Goal: Task Accomplishment & Management: Manage account settings

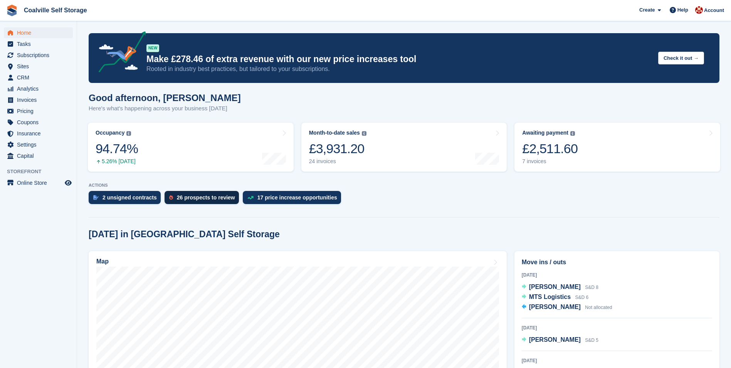
click at [219, 199] on div "26 prospects to review" at bounding box center [206, 197] width 58 height 6
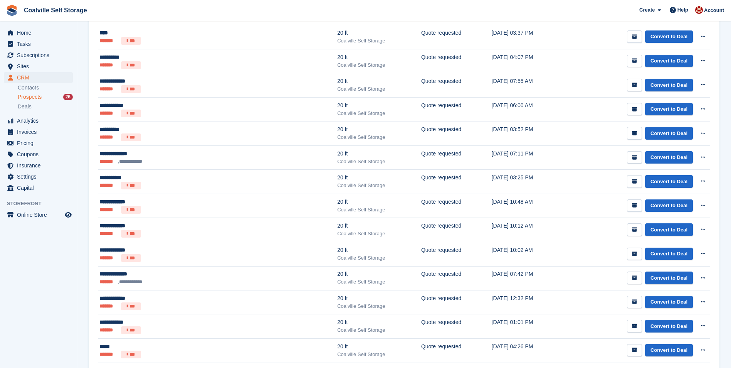
scroll to position [124, 0]
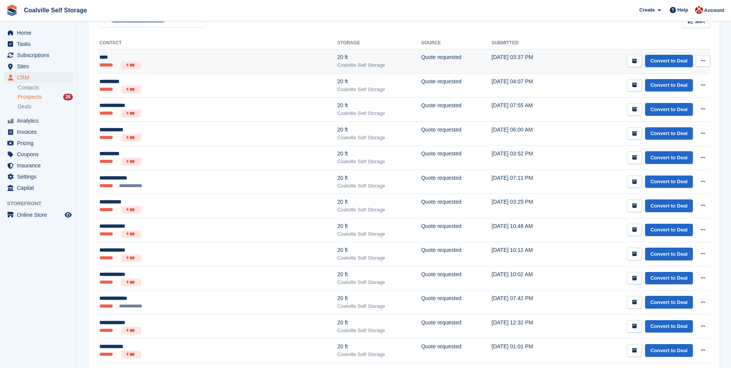
click at [214, 64] on ul "******* ***" at bounding box center [166, 65] width 135 height 8
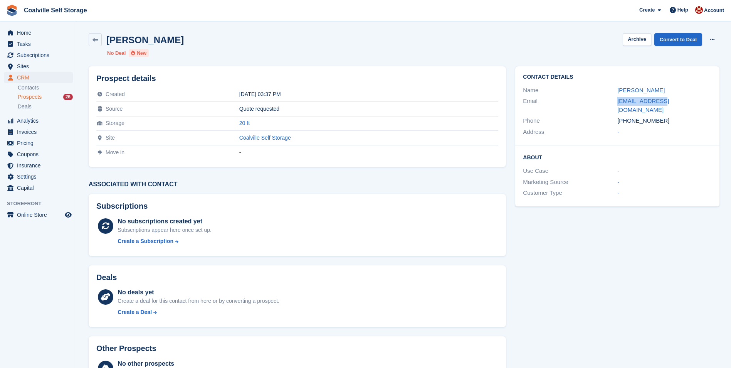
drag, startPoint x: 662, startPoint y: 103, endPoint x: 615, endPoint y: 99, distance: 46.8
click at [615, 99] on div "Email alex@gmail.com" at bounding box center [617, 106] width 189 height 20
copy div "alex@gmail.com"
click at [97, 44] on link at bounding box center [95, 39] width 13 height 13
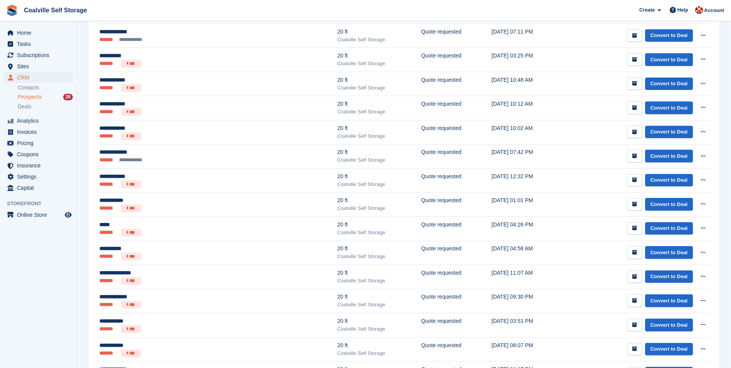
scroll to position [471, 0]
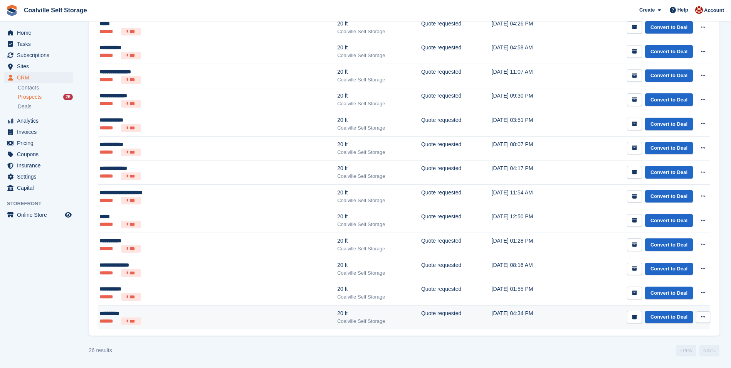
click at [704, 319] on icon at bounding box center [703, 316] width 4 height 5
click at [632, 321] on button "submit" at bounding box center [634, 317] width 15 height 13
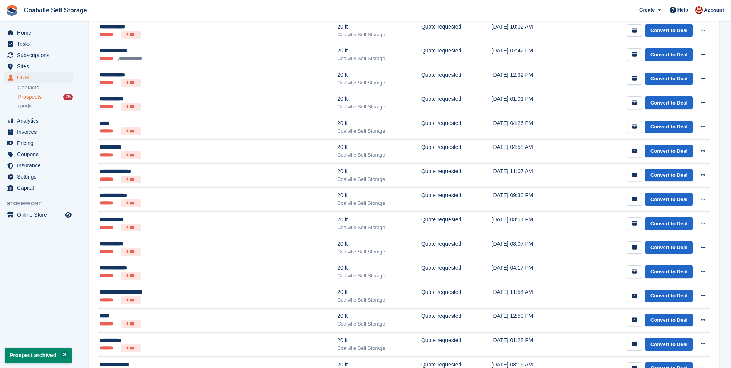
scroll to position [447, 0]
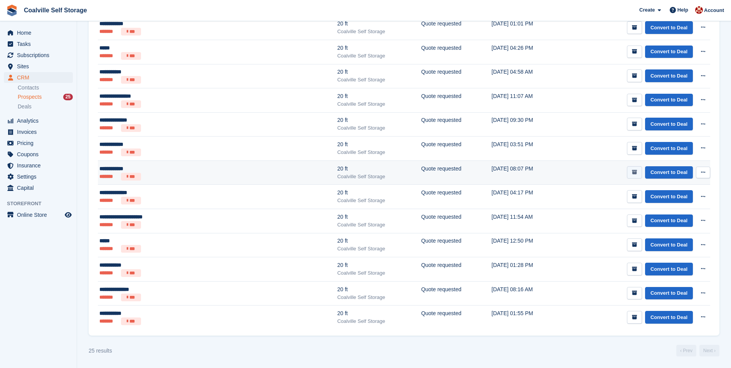
click at [632, 169] on button "submit" at bounding box center [634, 172] width 15 height 13
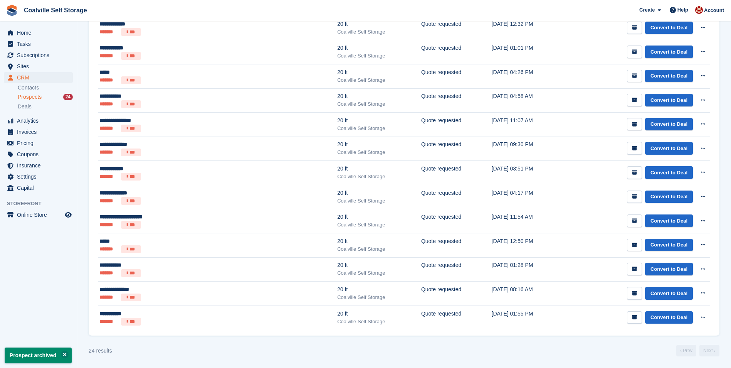
scroll to position [0, 0]
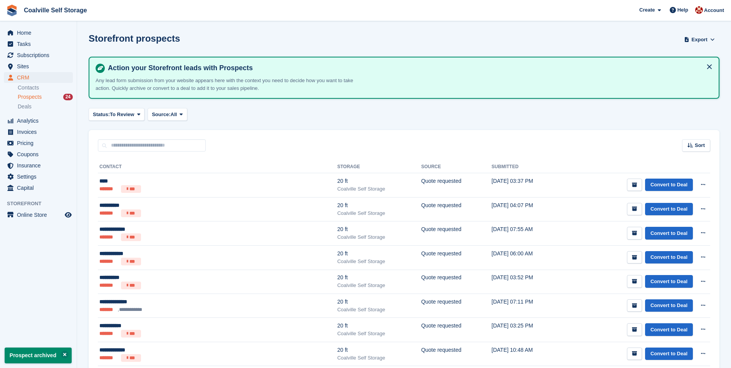
click at [635, 194] on td "Convert to Deal View contact Edit contact Delete prospect" at bounding box center [638, 185] width 146 height 24
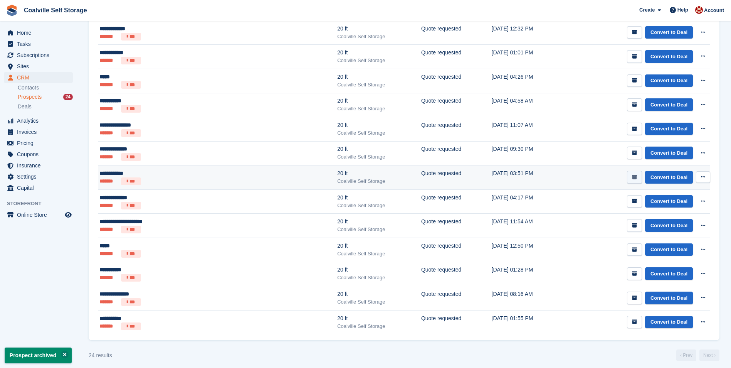
scroll to position [422, 0]
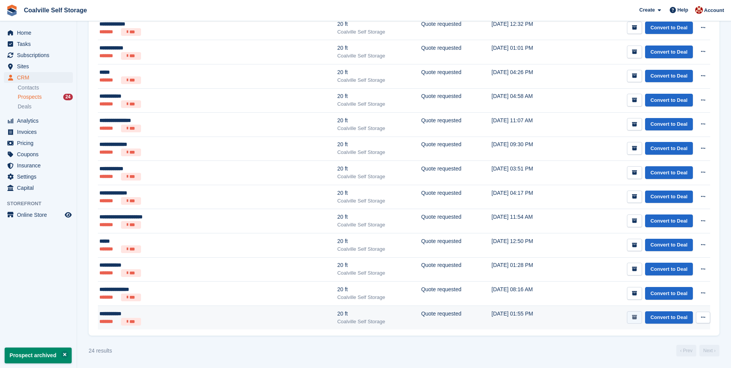
click at [641, 317] on button "submit" at bounding box center [634, 317] width 15 height 13
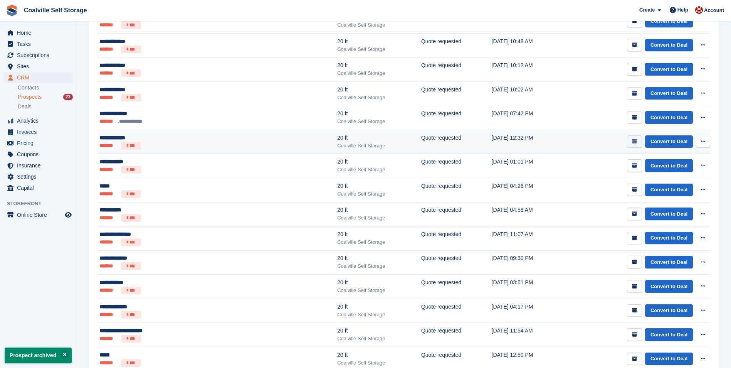
scroll to position [398, 0]
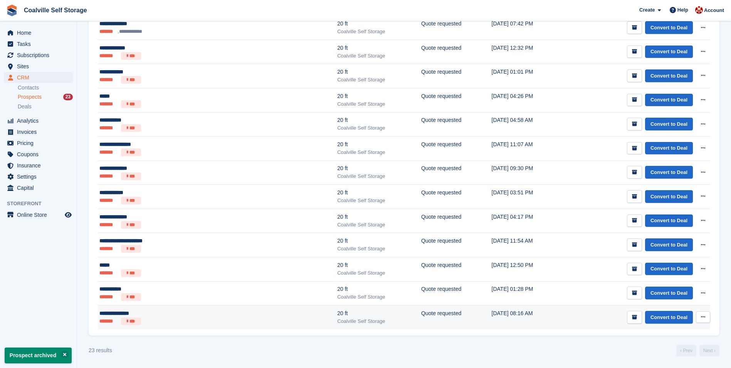
click at [627, 313] on td "Convert to Deal View contact Edit contact Delete prospect" at bounding box center [638, 317] width 146 height 24
click at [633, 318] on icon "submit" at bounding box center [634, 317] width 5 height 5
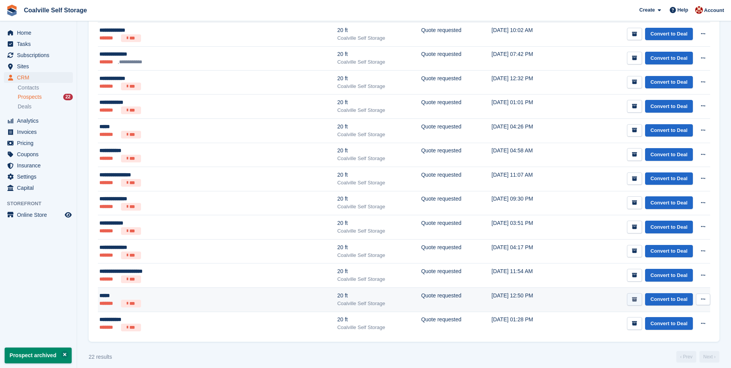
scroll to position [374, 0]
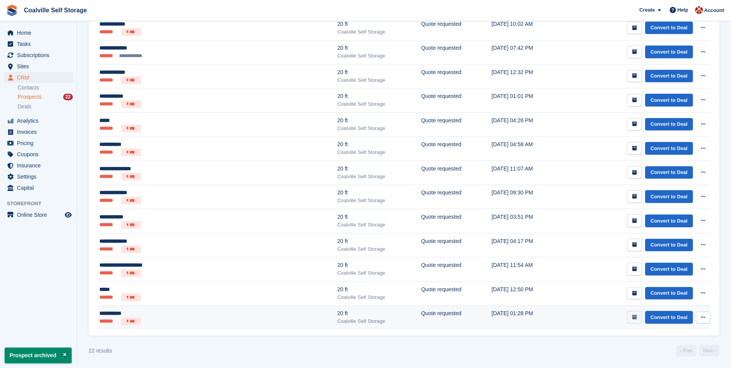
click at [634, 319] on icon "submit" at bounding box center [634, 317] width 5 height 5
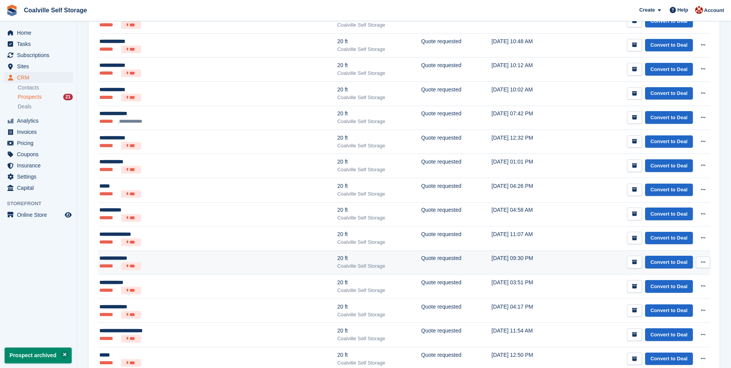
scroll to position [350, 0]
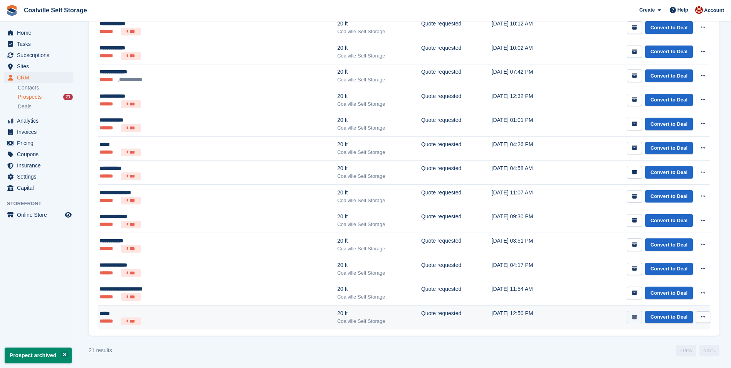
click at [632, 317] on button "submit" at bounding box center [634, 317] width 15 height 13
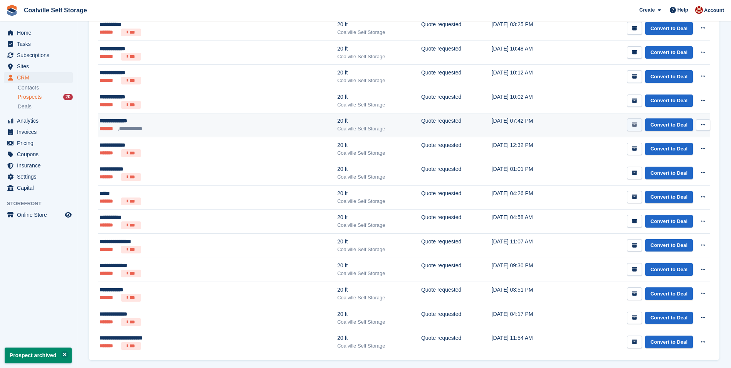
scroll to position [326, 0]
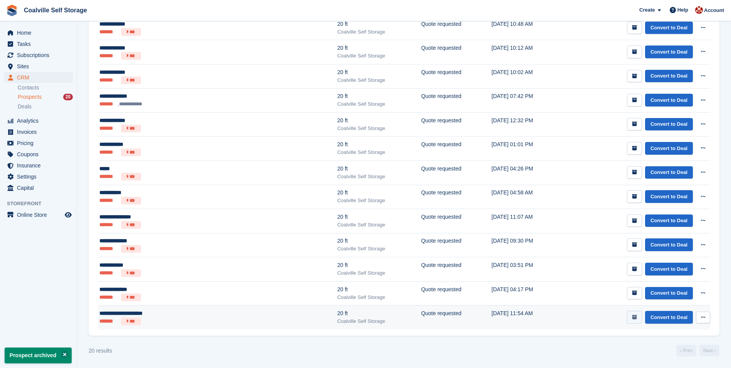
click at [639, 317] on button "submit" at bounding box center [634, 317] width 15 height 13
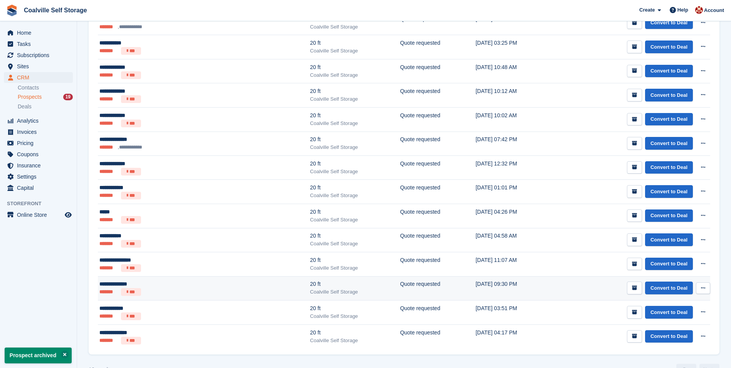
scroll to position [302, 0]
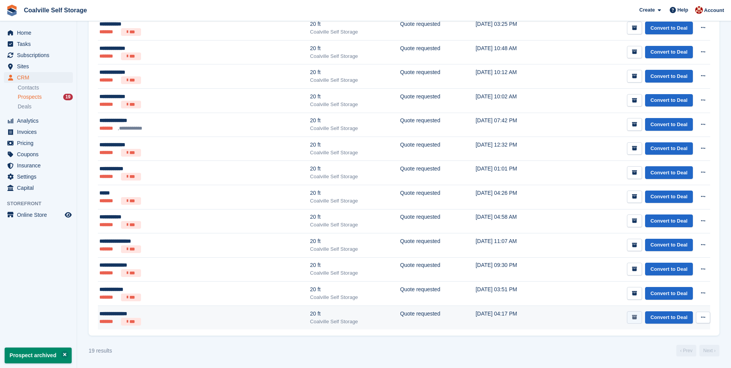
click at [630, 312] on button "submit" at bounding box center [634, 317] width 15 height 13
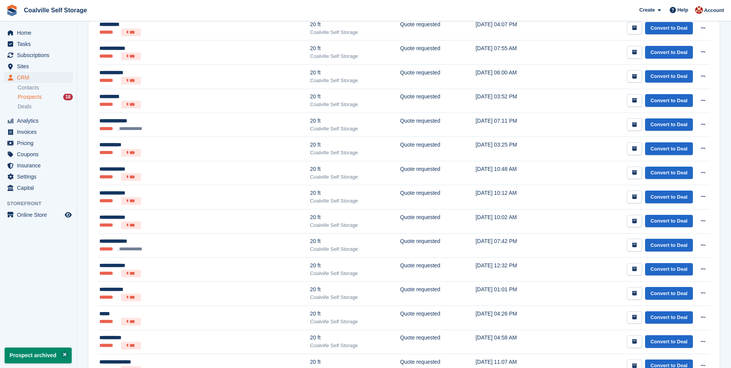
scroll to position [278, 0]
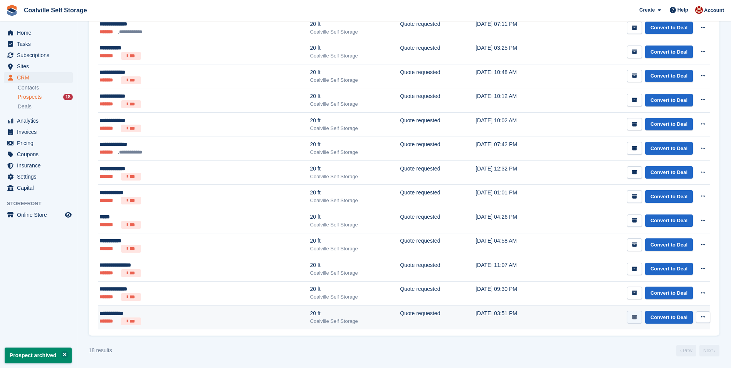
click at [635, 317] on icon "submit" at bounding box center [634, 317] width 5 height 5
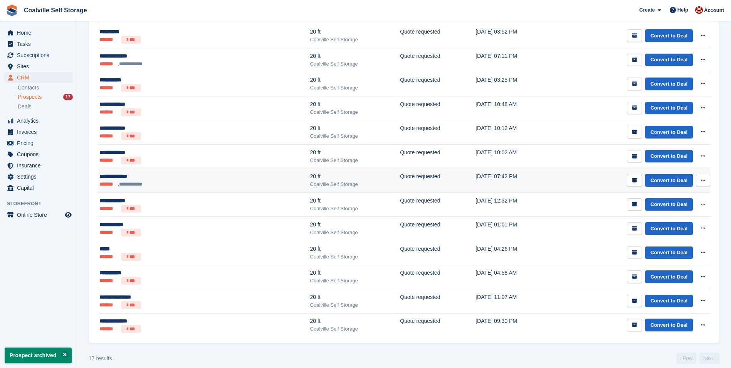
scroll to position [253, 0]
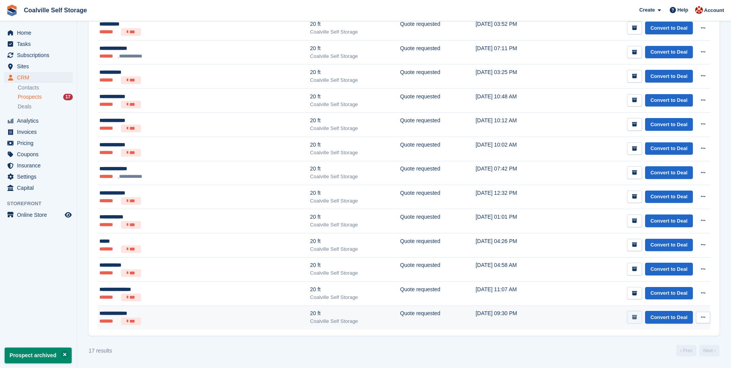
click at [639, 315] on button "submit" at bounding box center [634, 317] width 15 height 13
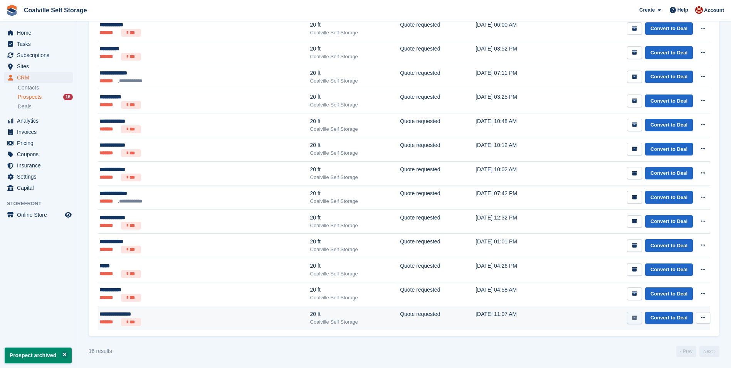
scroll to position [229, 0]
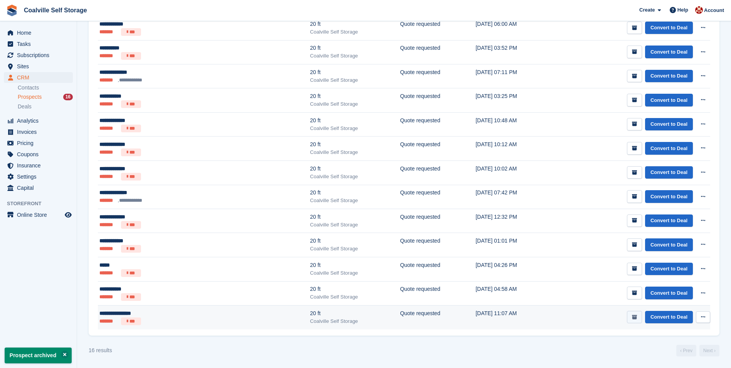
click at [636, 312] on button "submit" at bounding box center [634, 317] width 15 height 13
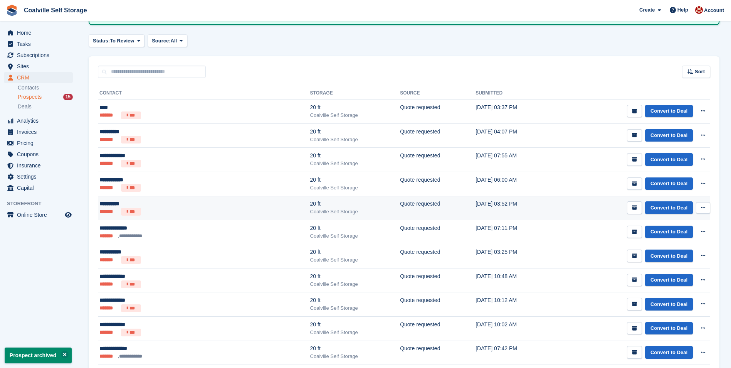
scroll to position [205, 0]
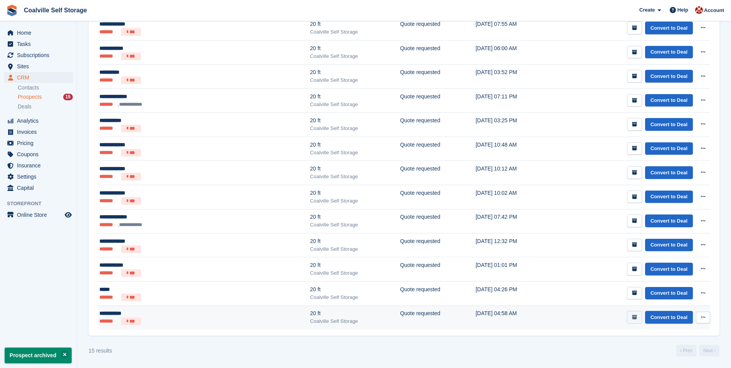
click at [634, 311] on button "submit" at bounding box center [634, 317] width 15 height 13
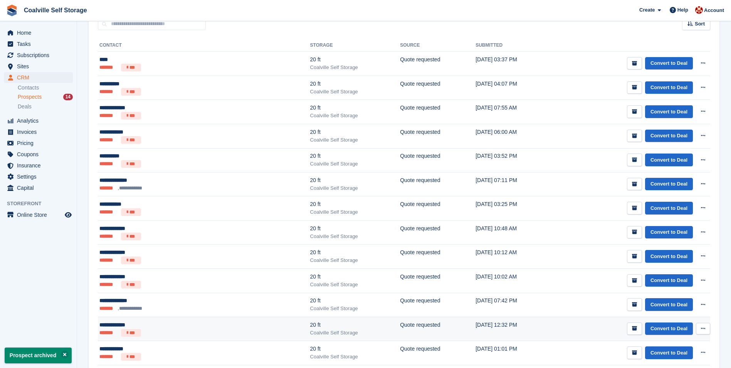
scroll to position [181, 0]
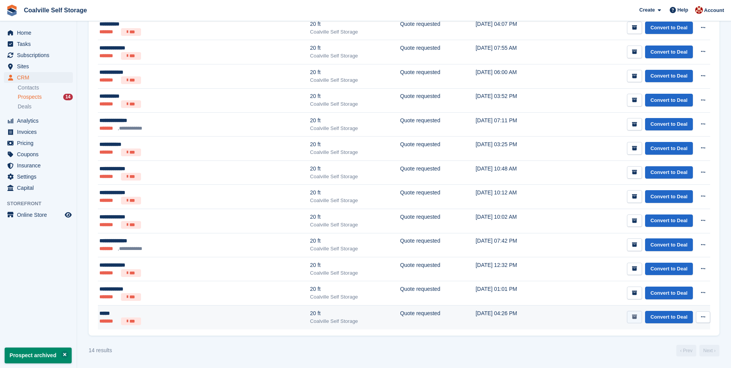
click at [632, 315] on button "submit" at bounding box center [634, 317] width 15 height 13
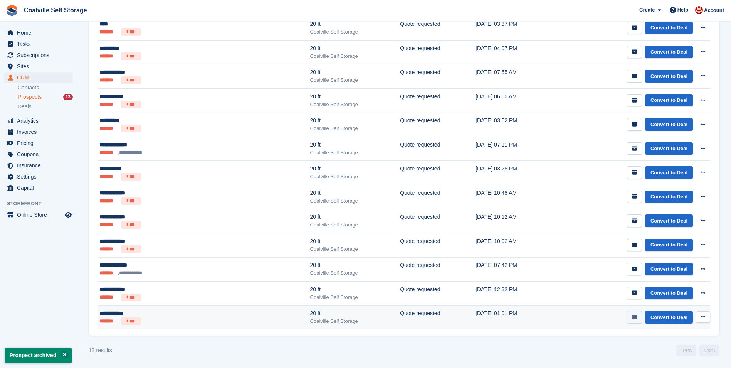
click at [634, 314] on button "submit" at bounding box center [634, 317] width 15 height 13
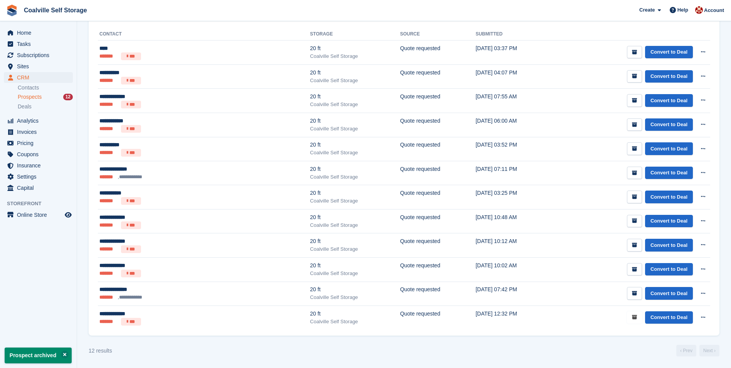
click at [634, 314] on button "submit" at bounding box center [634, 317] width 15 height 13
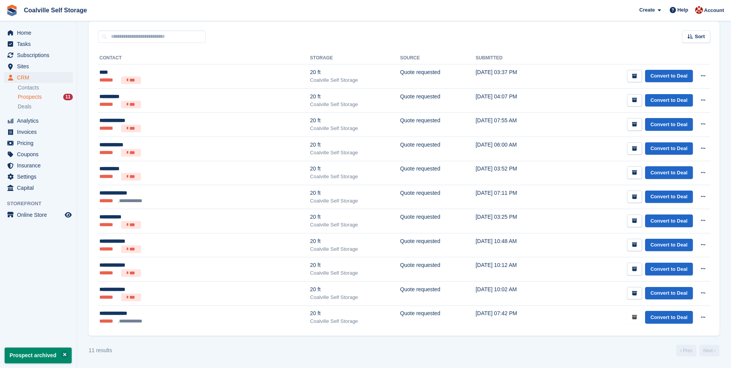
click at [634, 314] on button "submit" at bounding box center [634, 317] width 15 height 13
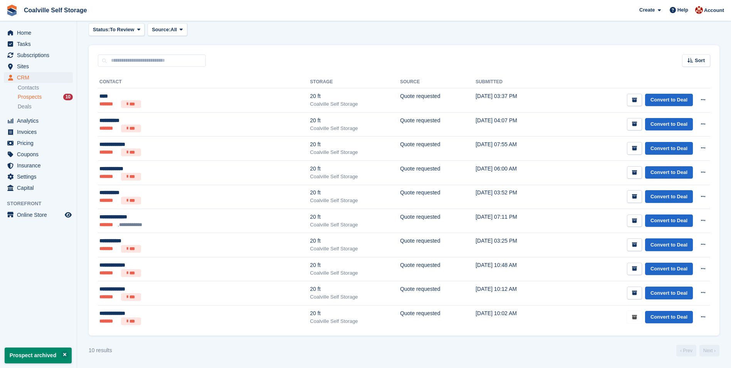
click at [634, 314] on button "submit" at bounding box center [634, 317] width 15 height 13
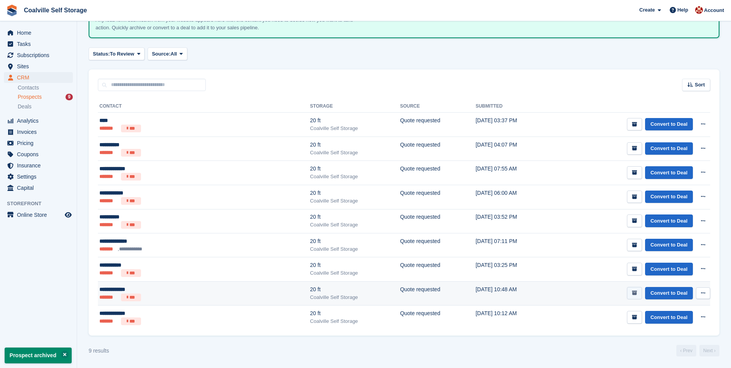
click at [635, 297] on button "submit" at bounding box center [634, 293] width 15 height 13
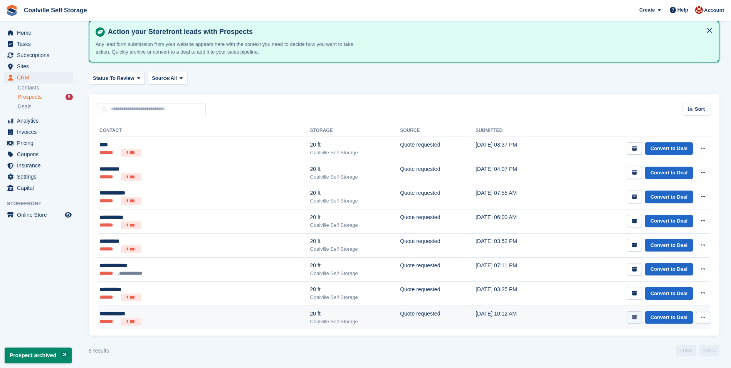
click at [634, 313] on button "submit" at bounding box center [634, 317] width 15 height 13
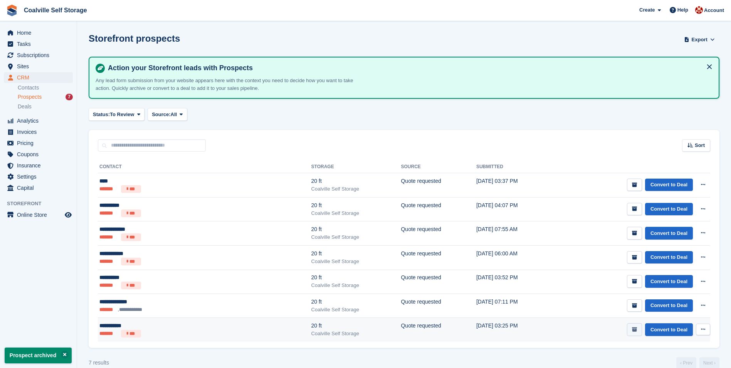
click at [631, 327] on button "submit" at bounding box center [634, 329] width 15 height 13
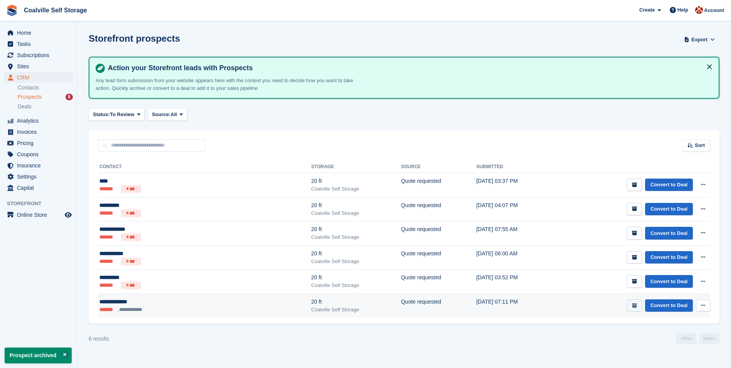
click at [635, 309] on button "submit" at bounding box center [634, 305] width 15 height 13
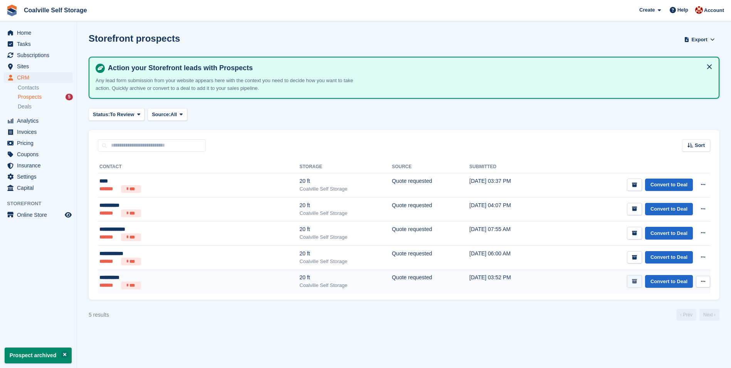
click at [630, 282] on button "submit" at bounding box center [634, 281] width 15 height 13
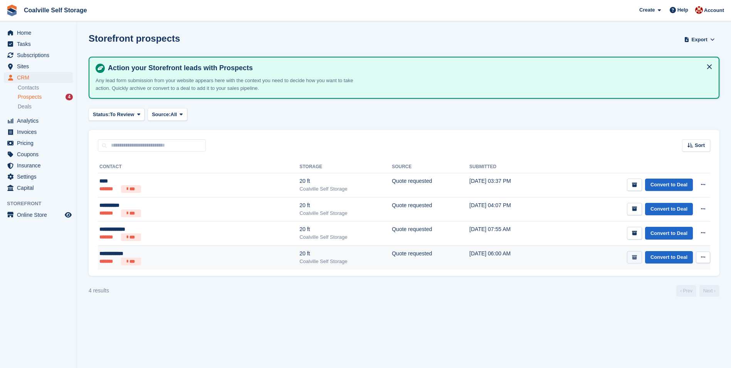
click at [637, 258] on icon "submit" at bounding box center [634, 257] width 5 height 5
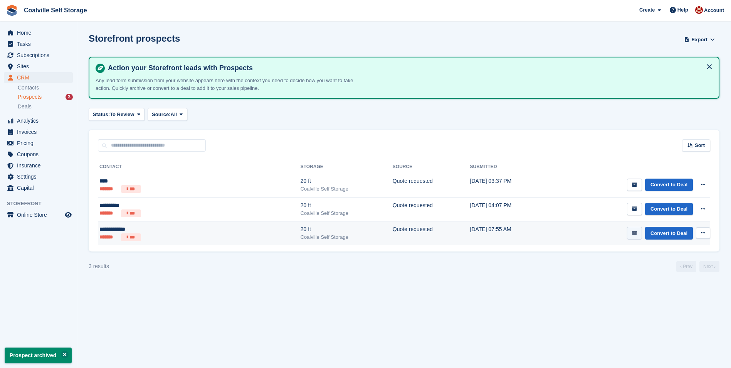
click at [639, 236] on button "submit" at bounding box center [634, 233] width 15 height 13
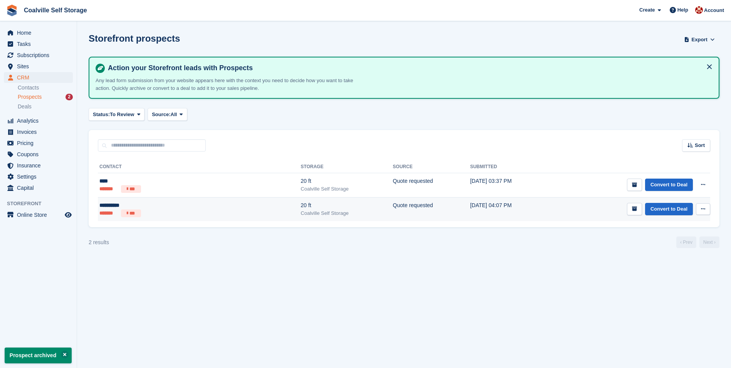
click at [177, 212] on ul "******* ***" at bounding box center [151, 213] width 104 height 8
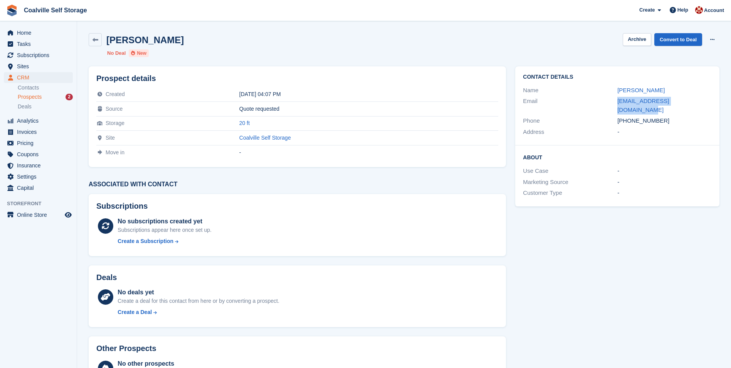
drag, startPoint x: 699, startPoint y: 104, endPoint x: 615, endPoint y: 101, distance: 83.7
click at [615, 101] on div "Email accounts@dynamechltd.co.uk" at bounding box center [617, 106] width 189 height 20
copy div "accounts@dynamechltd.co.uk"
click at [92, 37] on link at bounding box center [95, 39] width 13 height 13
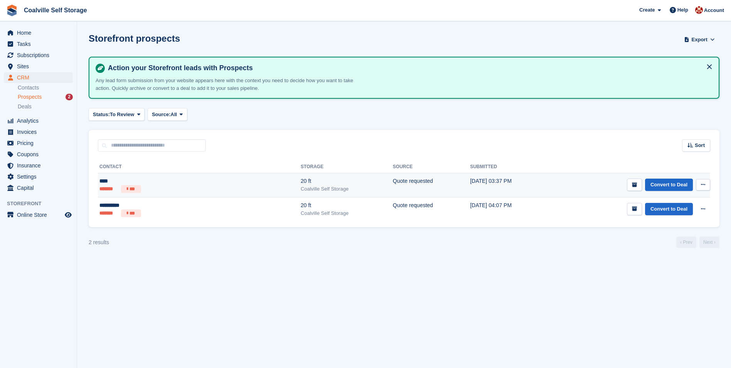
click at [550, 187] on td "Convert to Deal View contact Edit contact Delete prospect" at bounding box center [630, 185] width 160 height 24
click at [158, 179] on div "****" at bounding box center [151, 181] width 104 height 8
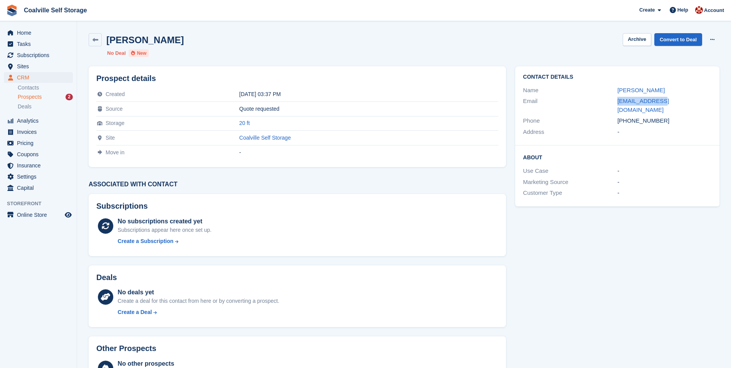
drag, startPoint x: 662, startPoint y: 103, endPoint x: 616, endPoint y: 105, distance: 46.3
click at [616, 105] on div "Email [EMAIL_ADDRESS][DOMAIN_NAME]" at bounding box center [617, 106] width 189 height 20
copy div "[EMAIL_ADDRESS][DOMAIN_NAME]"
click at [96, 46] on link at bounding box center [95, 39] width 13 height 13
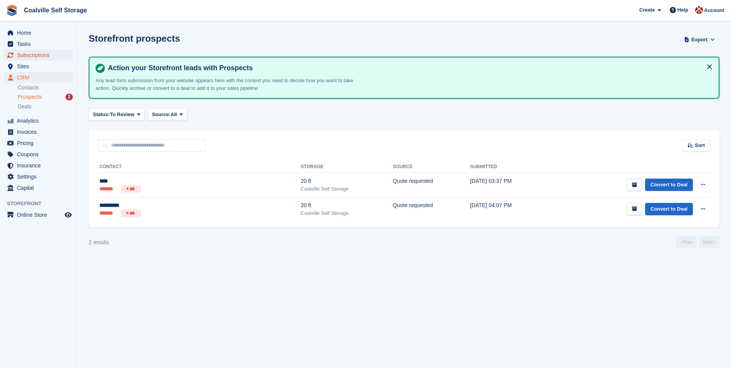
click at [50, 59] on span "Subscriptions" at bounding box center [40, 55] width 46 height 11
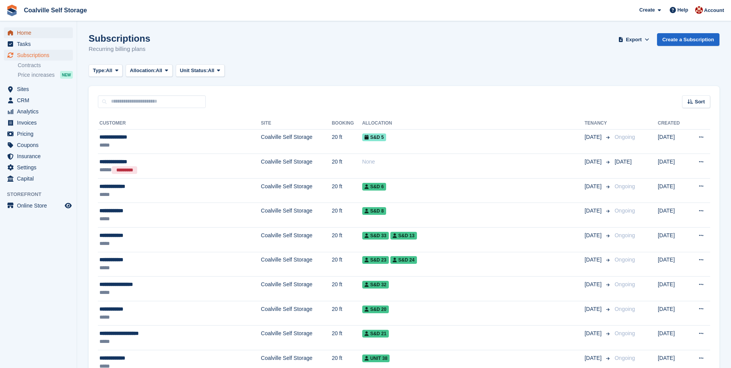
click at [43, 31] on span "Home" at bounding box center [40, 32] width 46 height 11
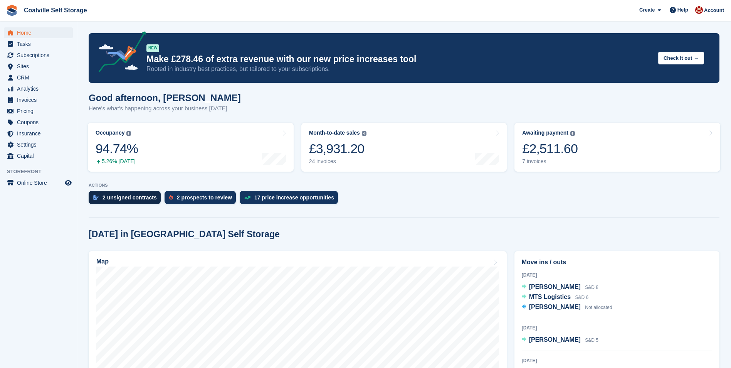
click at [120, 193] on div "2 unsigned contracts" at bounding box center [125, 197] width 72 height 13
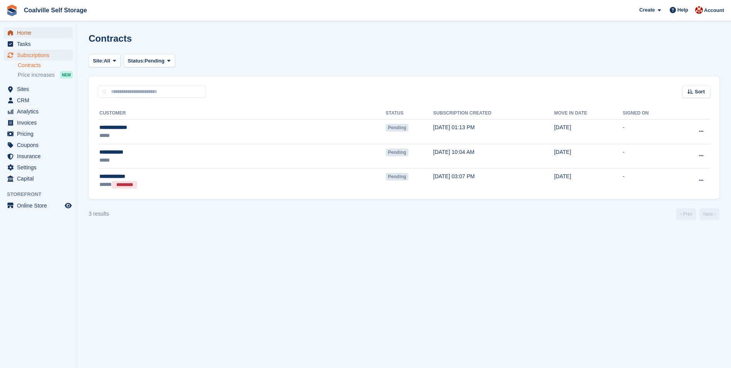
click at [30, 32] on span "Home" at bounding box center [40, 32] width 46 height 11
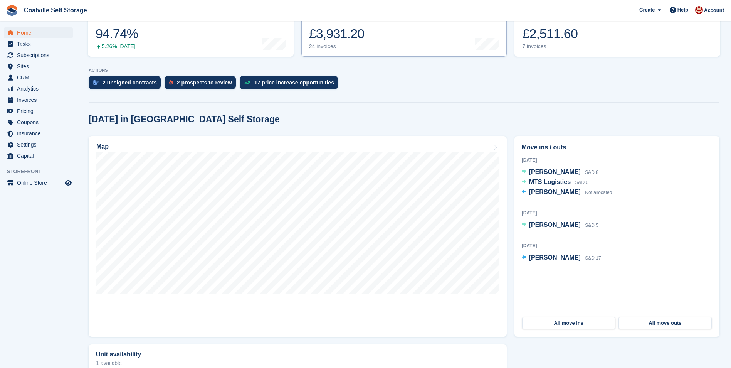
scroll to position [116, 0]
